Goal: Transaction & Acquisition: Purchase product/service

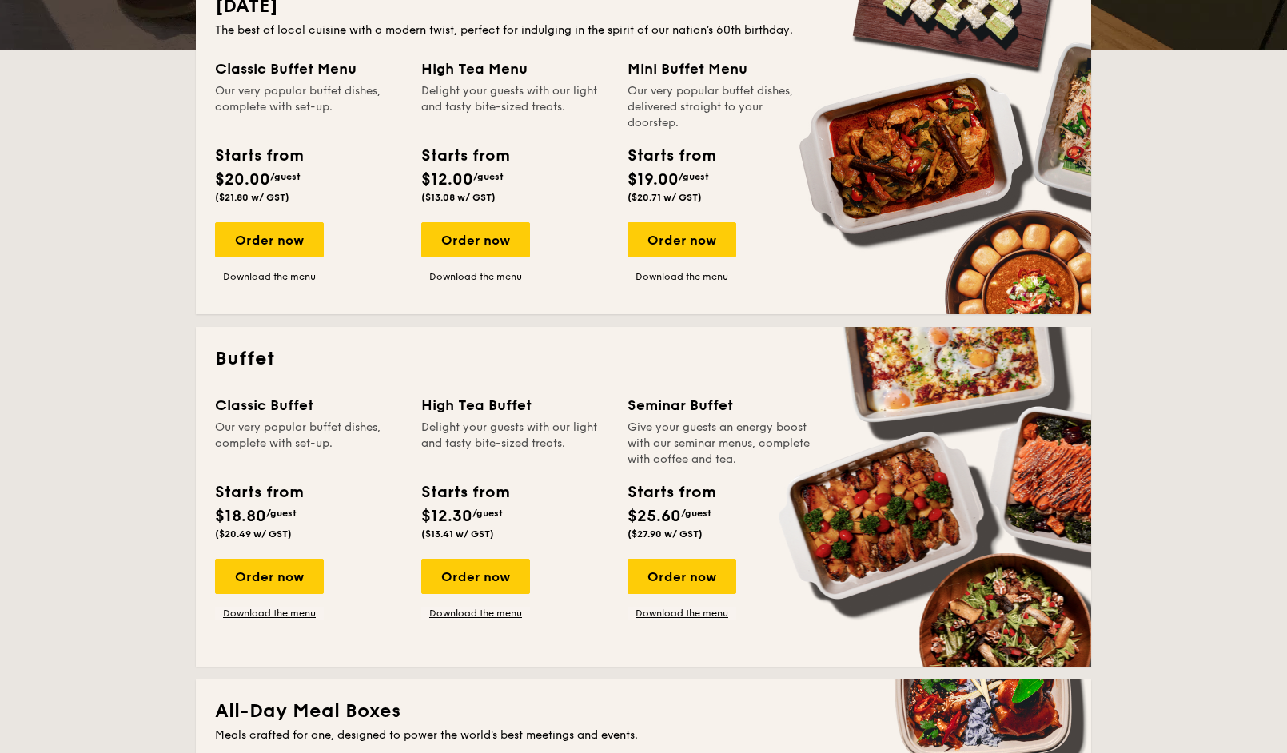
scroll to position [400, 0]
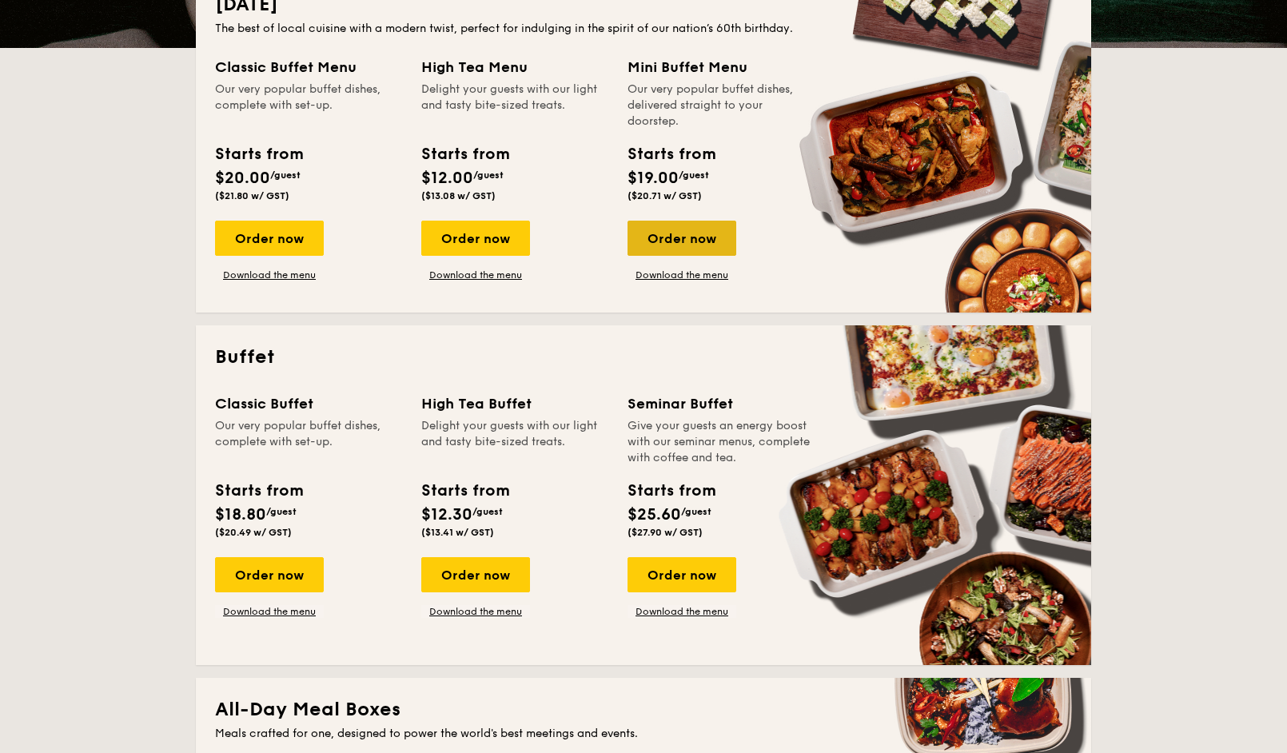
click at [658, 250] on div "Order now" at bounding box center [682, 238] width 109 height 35
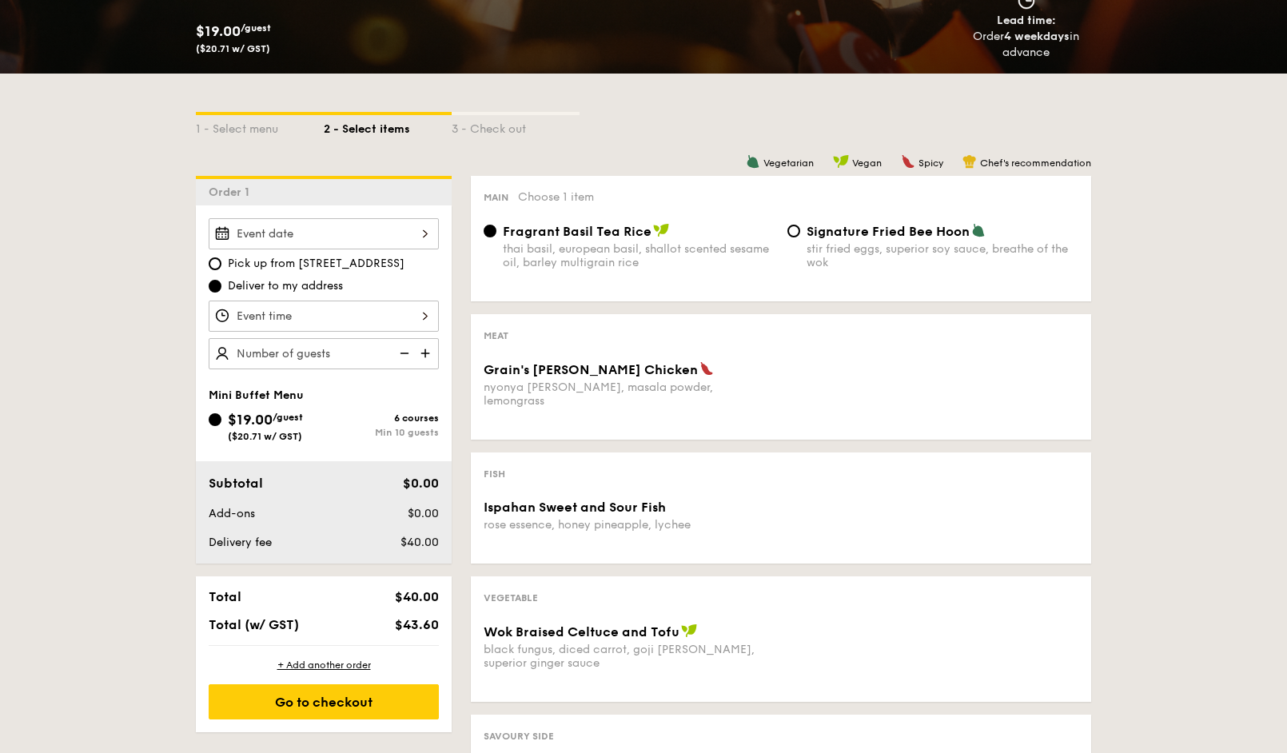
scroll to position [480, 0]
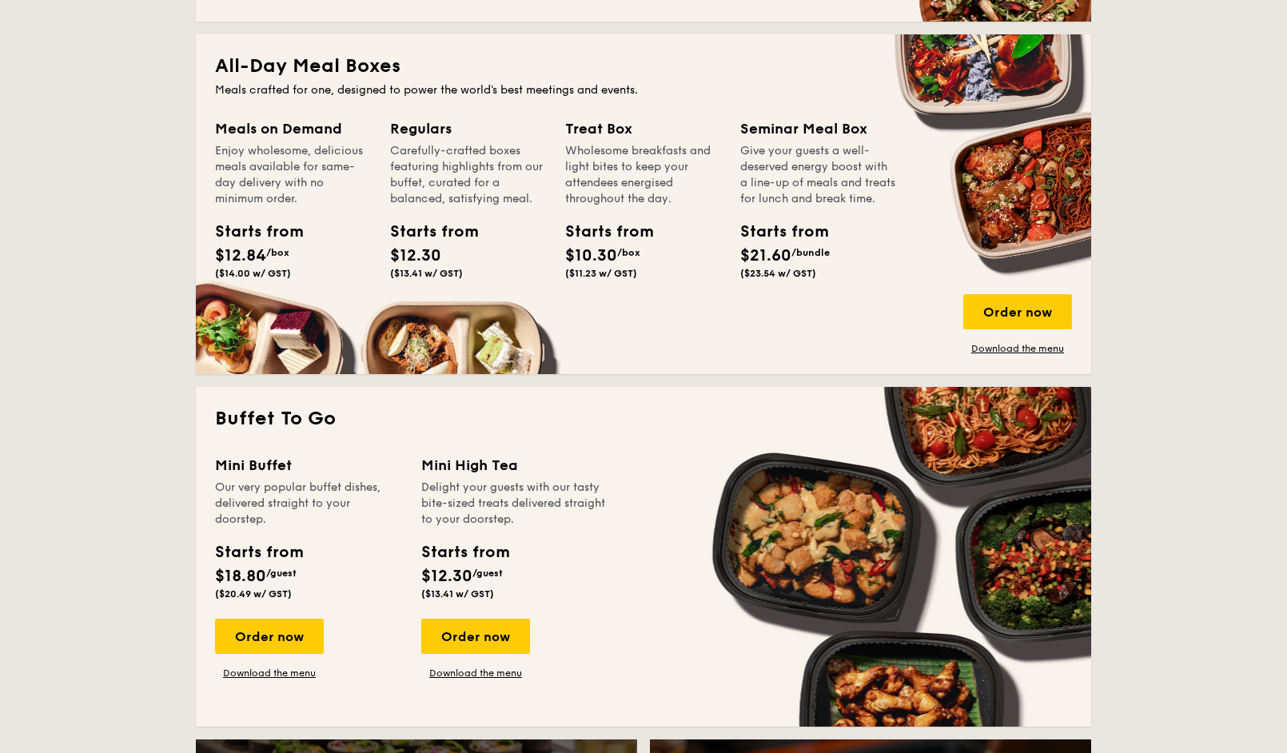
scroll to position [1279, 0]
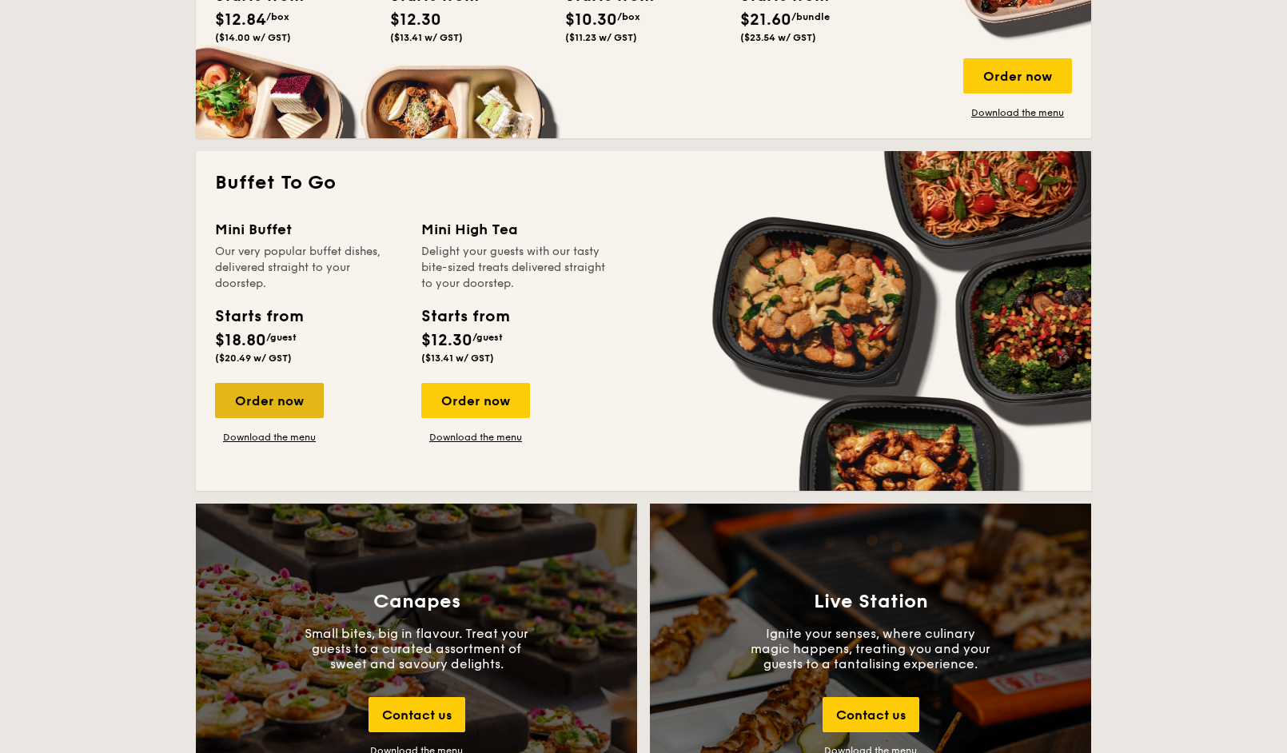
click at [309, 408] on div "Order now" at bounding box center [269, 400] width 109 height 35
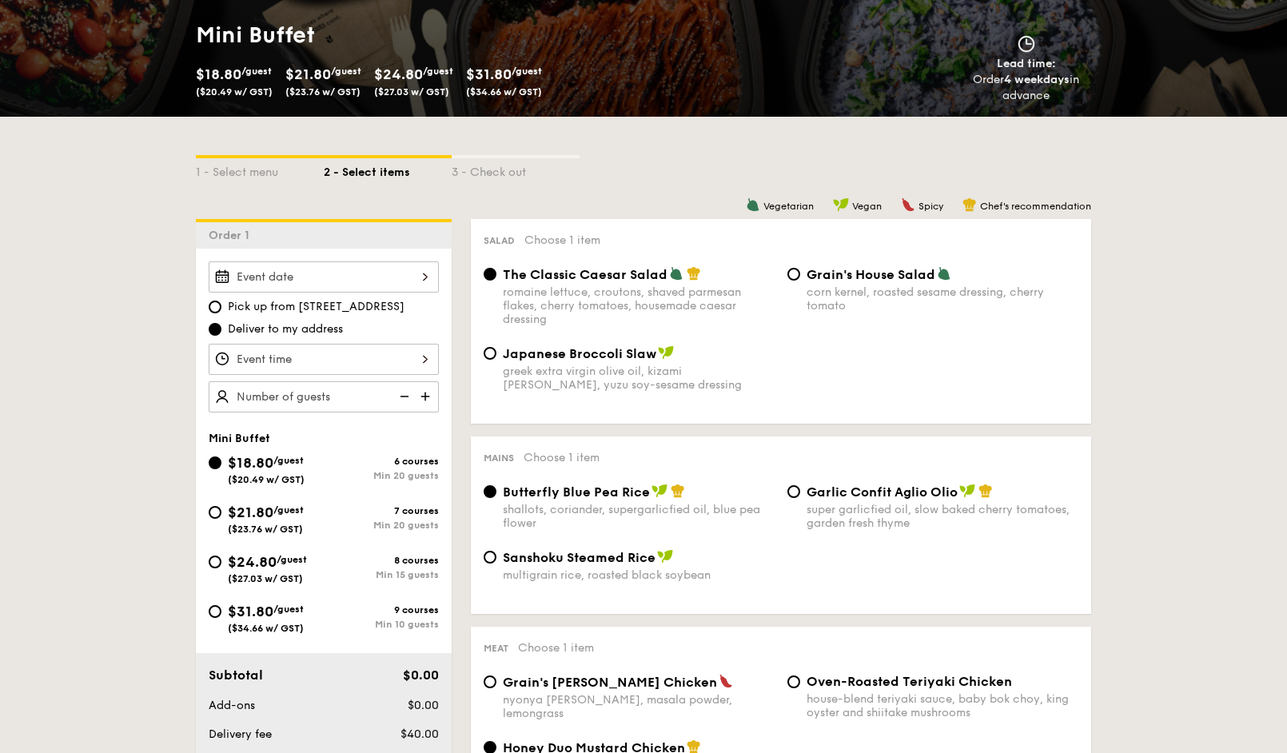
scroll to position [240, 0]
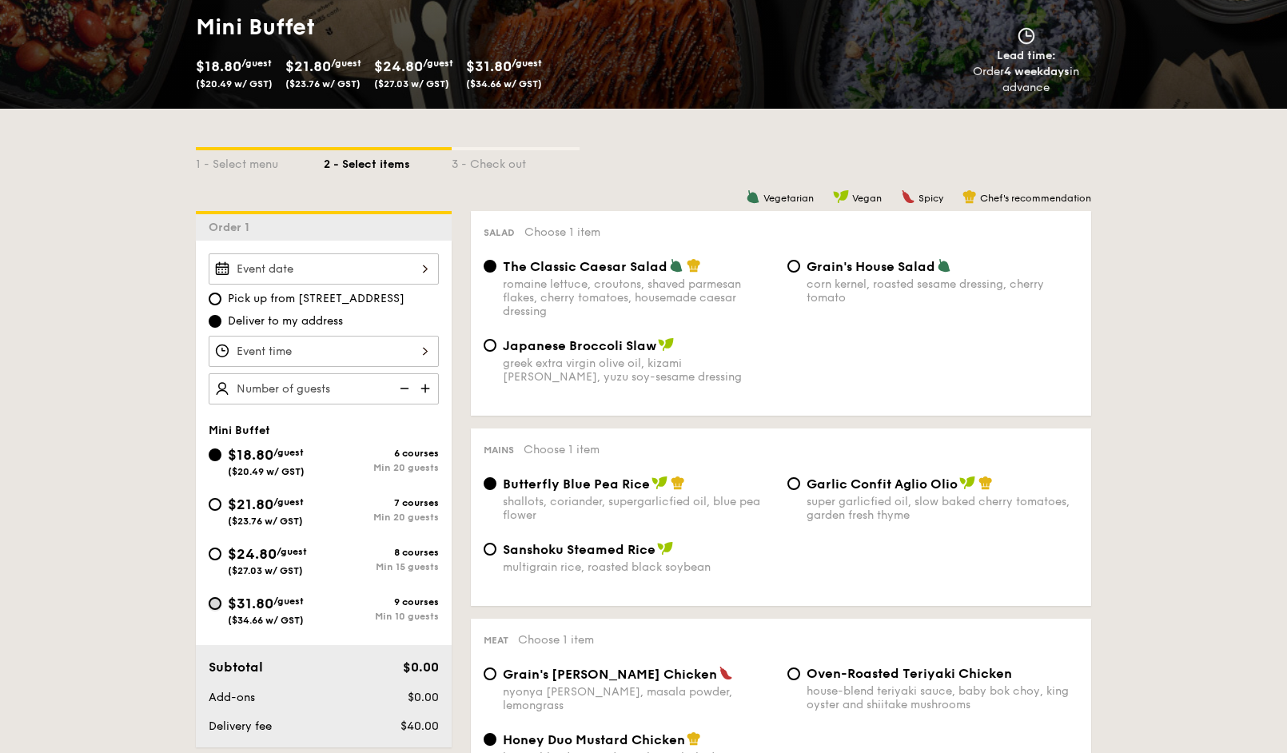
click at [221, 603] on input "$31.80 /guest ($34.66 w/ GST) 9 courses Min 10 guests" at bounding box center [215, 603] width 13 height 13
radio input "true"
radio input "false"
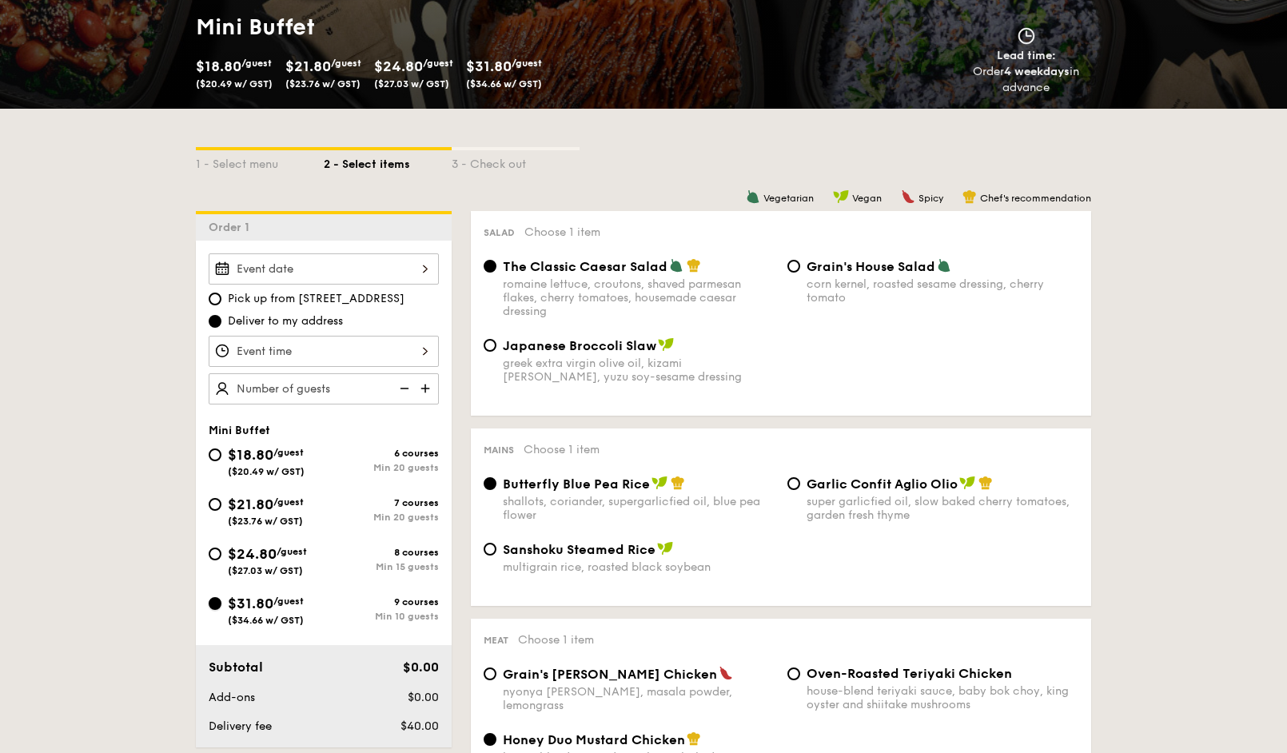
radio input "true"
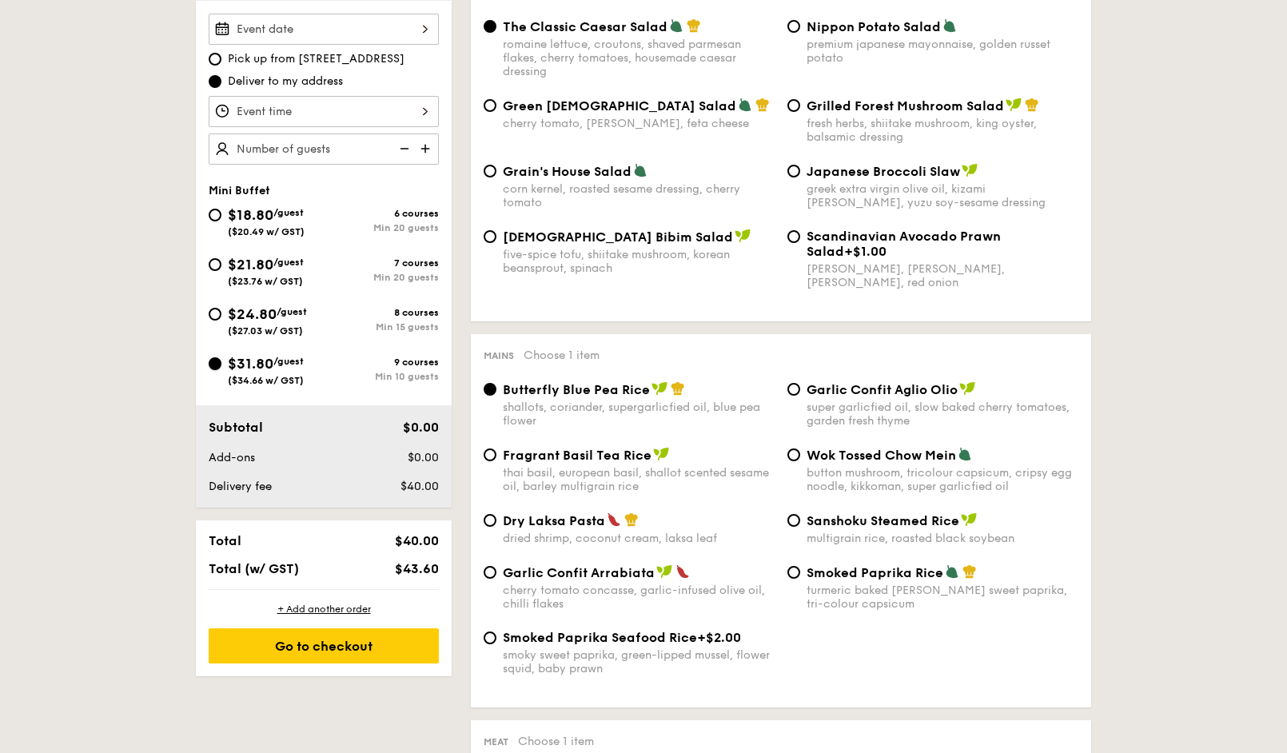
scroll to position [400, 0]
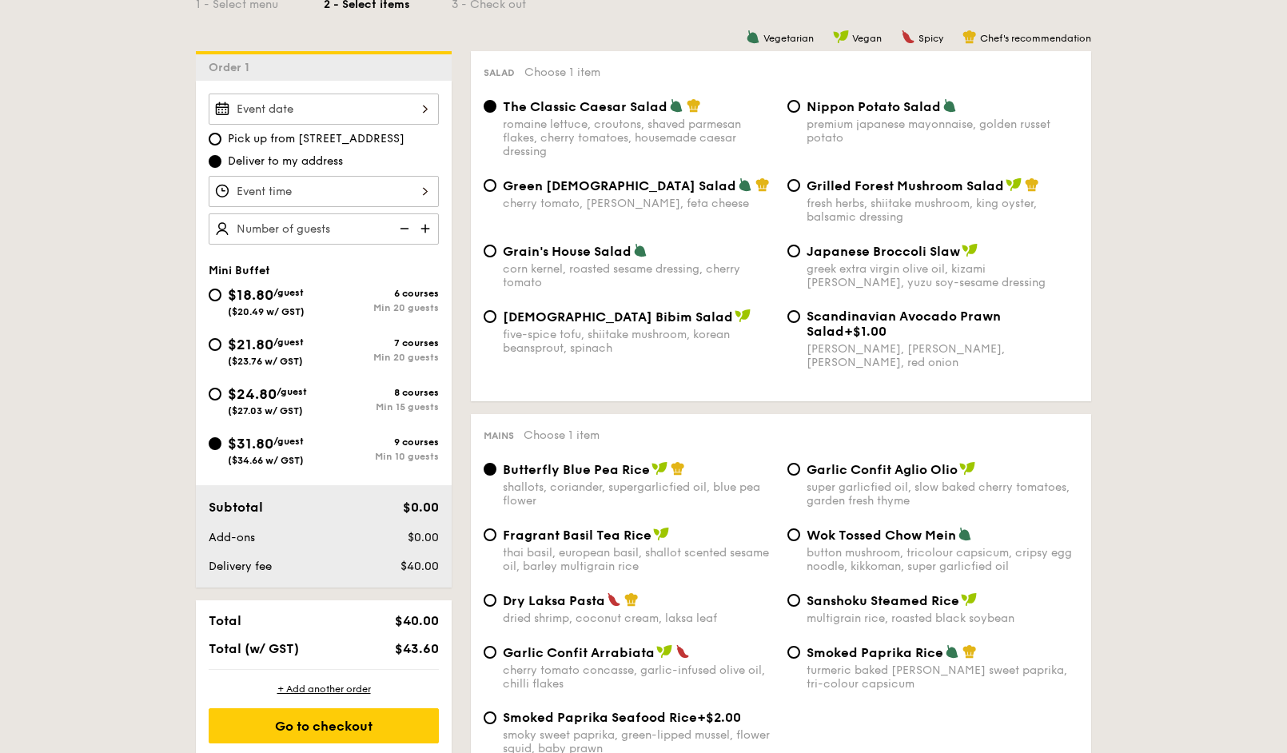
click at [397, 115] on div at bounding box center [324, 109] width 230 height 31
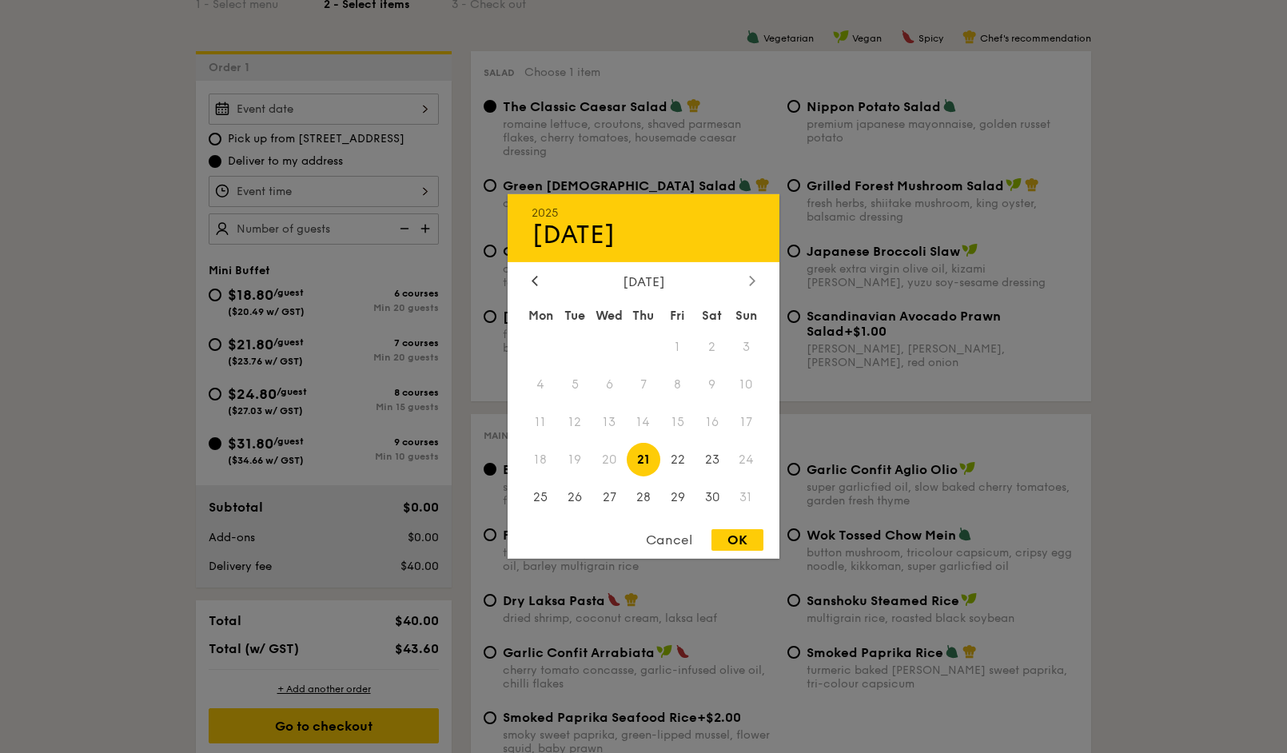
click at [755, 278] on icon at bounding box center [752, 280] width 6 height 10
click at [676, 345] on span "5" at bounding box center [677, 347] width 34 height 34
click at [736, 541] on div "OK" at bounding box center [738, 540] width 52 height 22
type input "[DATE]"
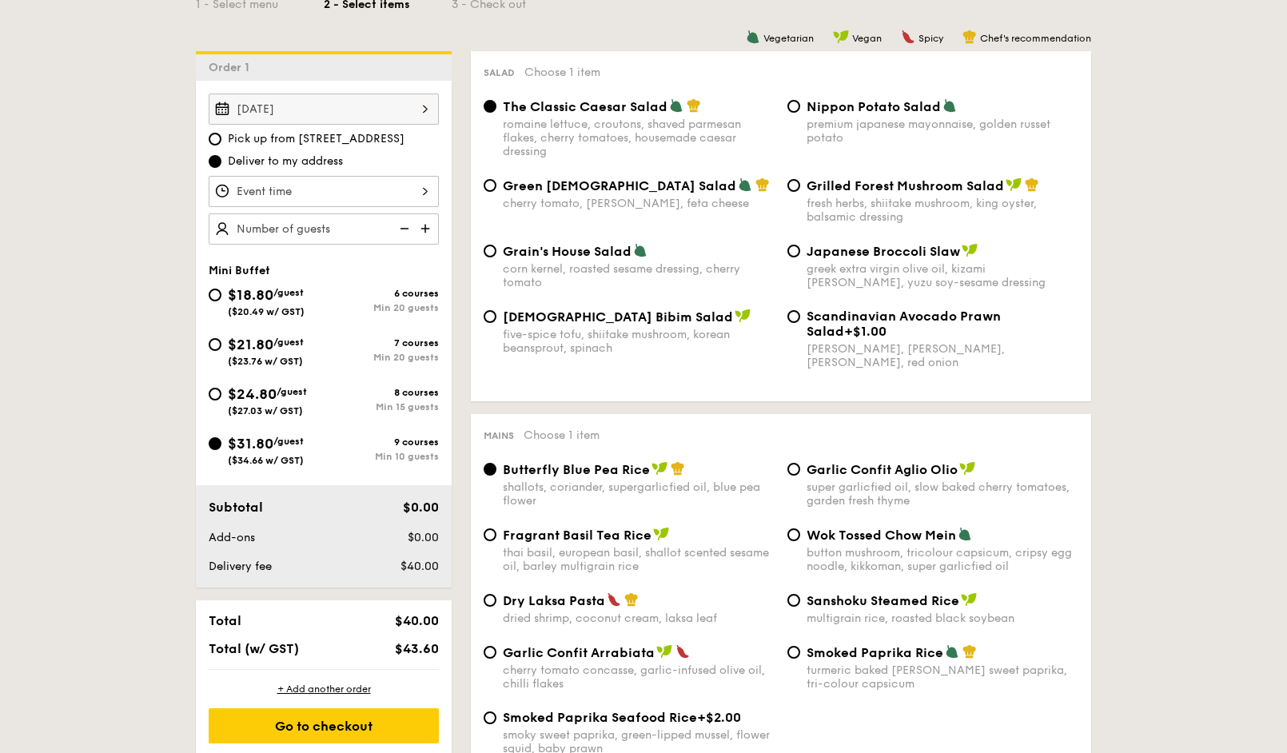
click at [386, 197] on div at bounding box center [324, 191] width 230 height 31
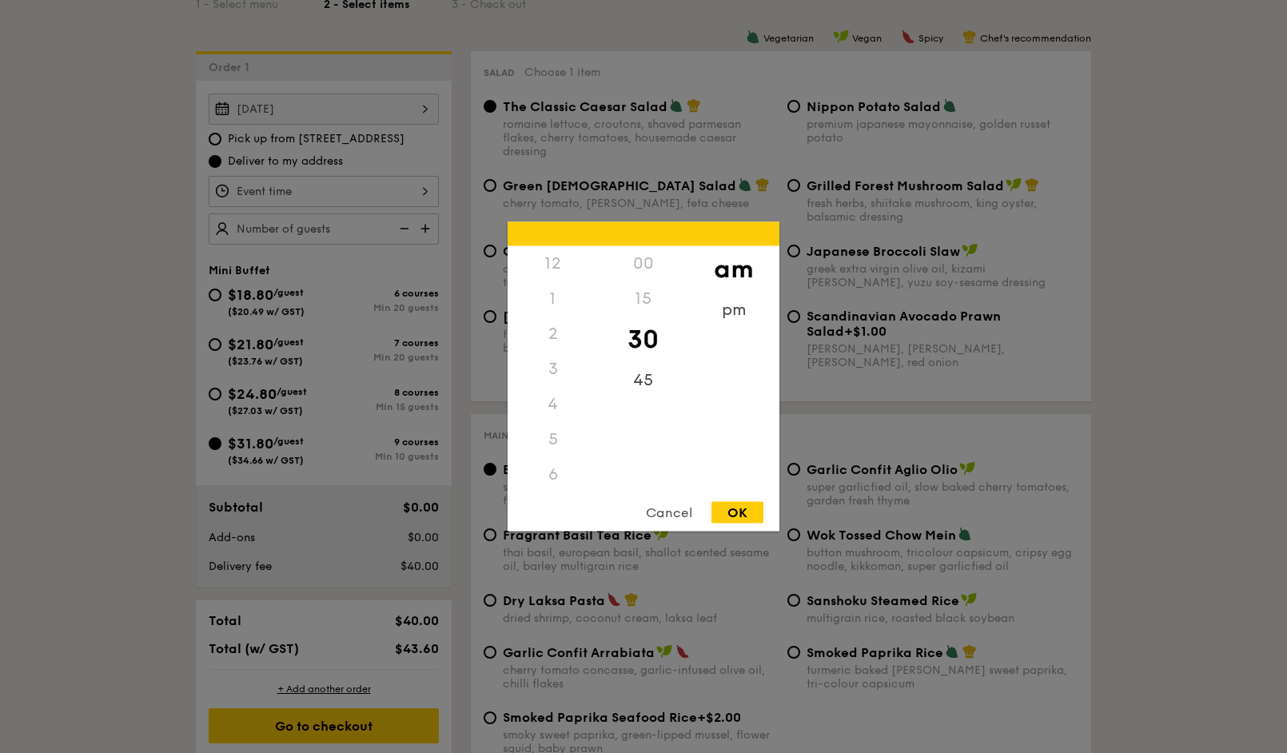
scroll to position [176, 0]
click at [564, 469] on div "11" at bounding box center [553, 468] width 90 height 46
click at [649, 390] on div "45" at bounding box center [643, 386] width 90 height 46
click at [746, 518] on div "OK" at bounding box center [738, 513] width 52 height 22
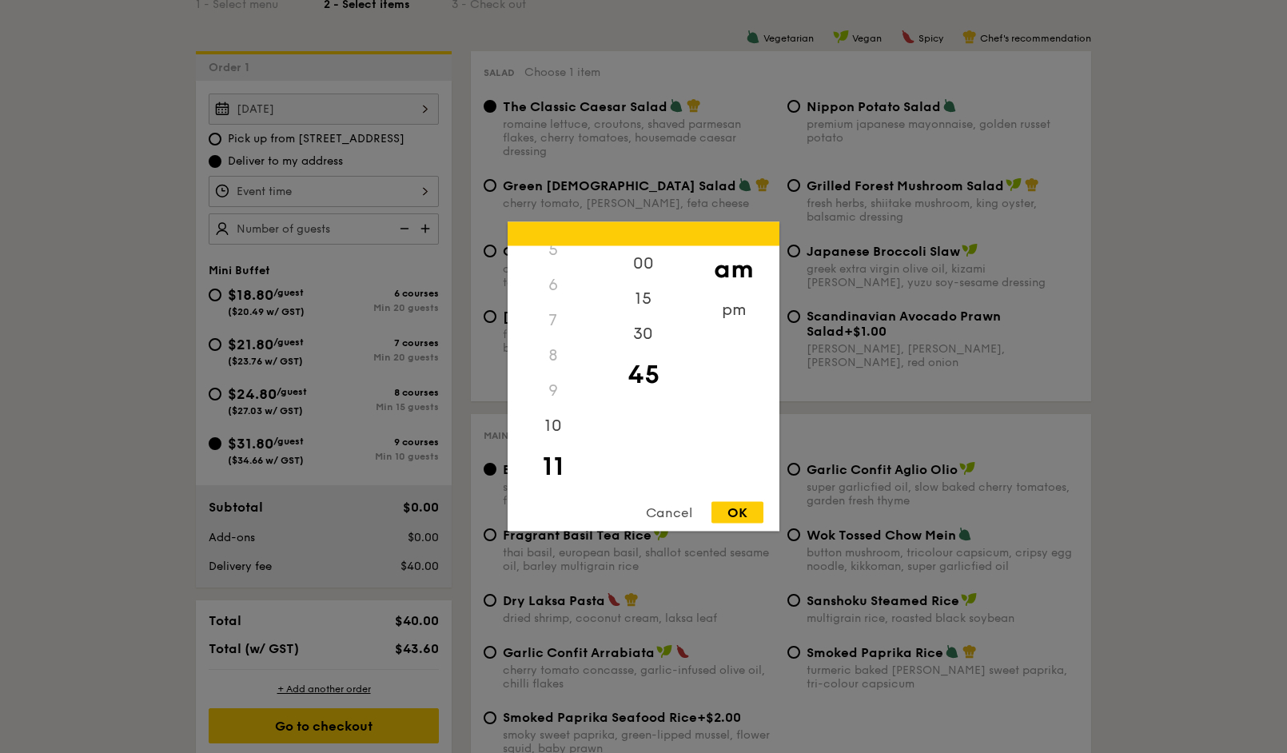
type input "11:45AM"
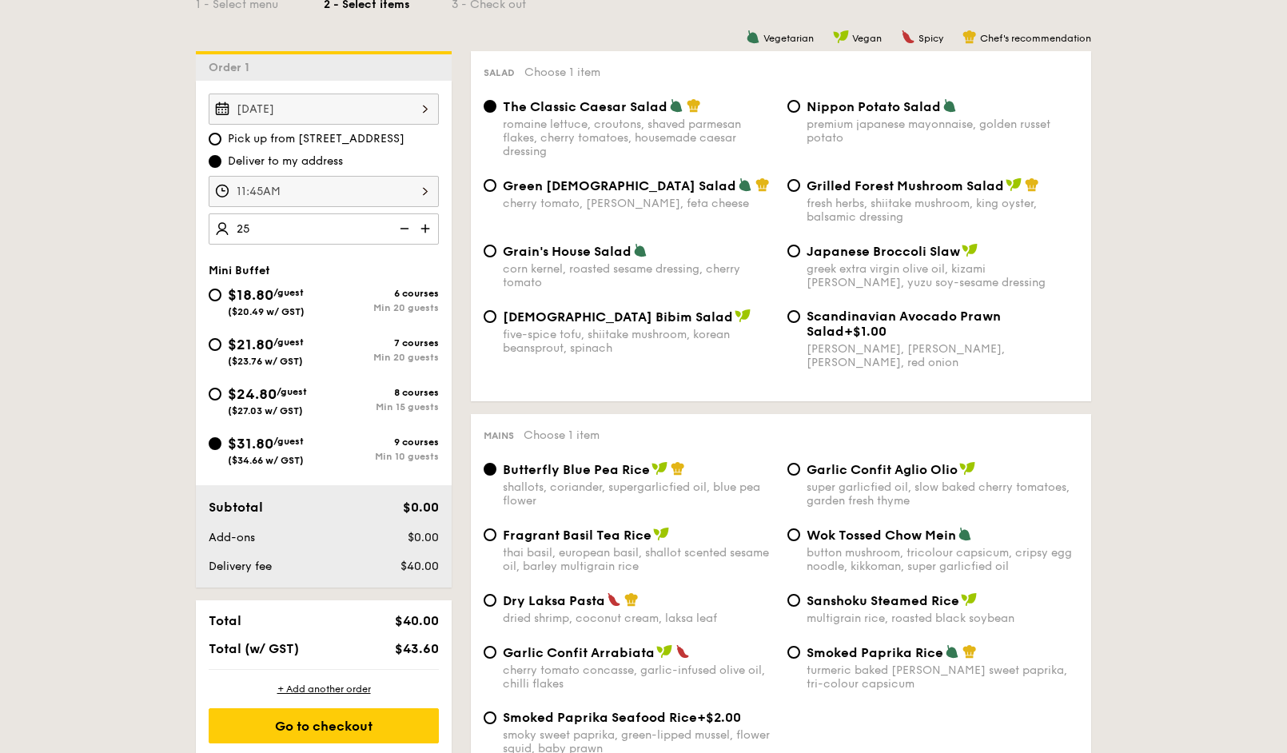
type input "25 guests"
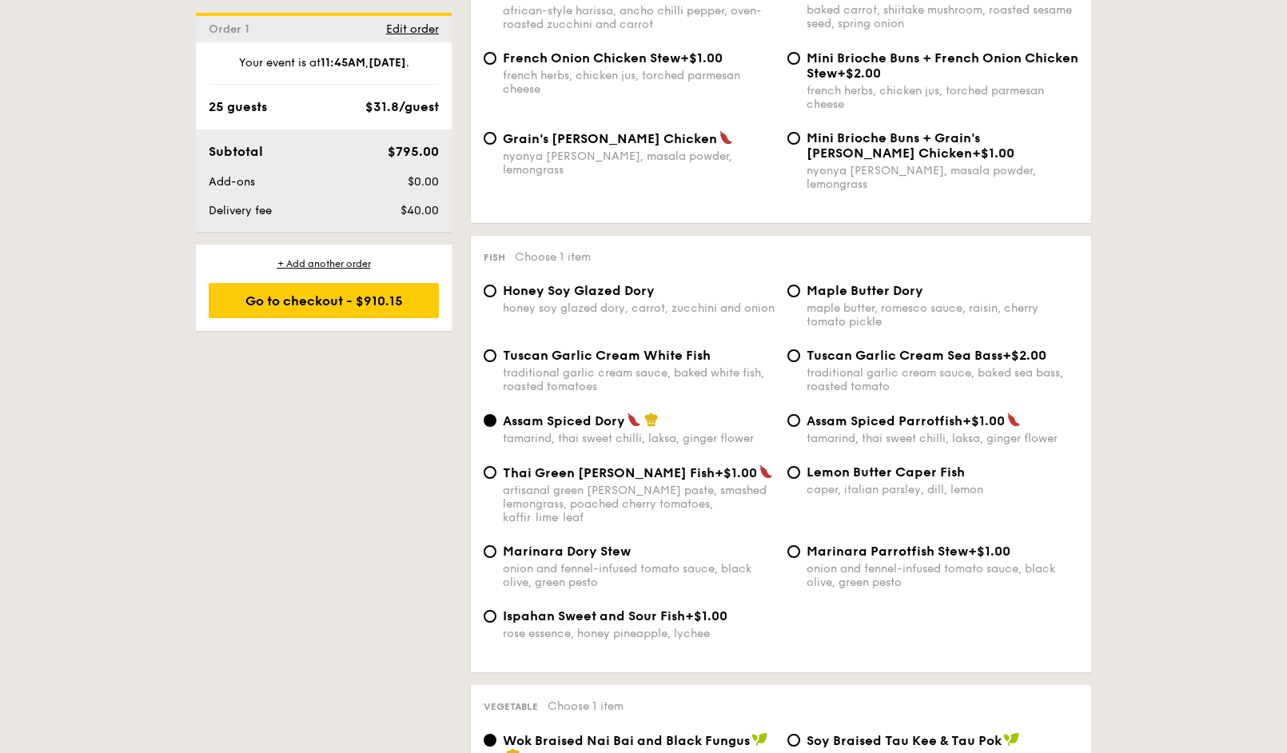
scroll to position [1199, 0]
